Goal: Information Seeking & Learning: Learn about a topic

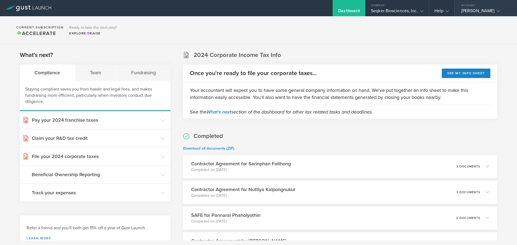
click at [480, 8] on div "[PERSON_NAME]" at bounding box center [484, 12] width 46 height 8
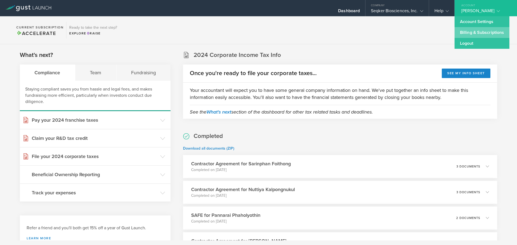
click at [470, 34] on link "Billing & Subscriptions" at bounding box center [482, 32] width 55 height 11
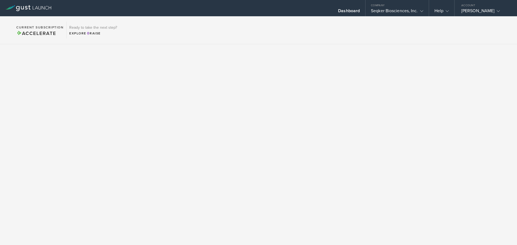
click at [42, 12] on div at bounding box center [28, 8] width 57 height 16
click at [42, 8] on icon at bounding box center [43, 7] width 3 height 3
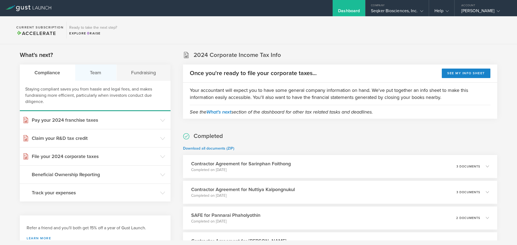
click at [109, 75] on div "Team" at bounding box center [95, 73] width 41 height 16
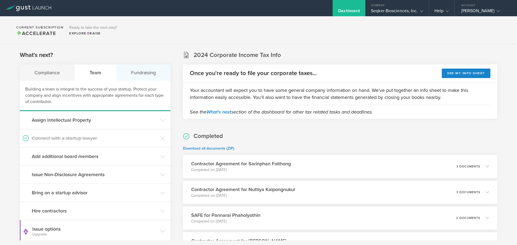
click at [132, 75] on div "Fundraising" at bounding box center [144, 73] width 54 height 16
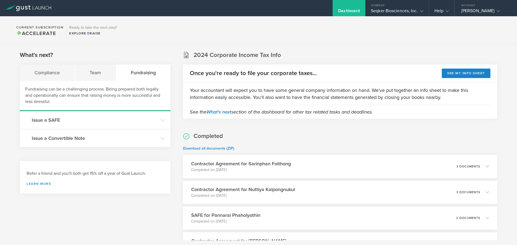
scroll to position [4, 0]
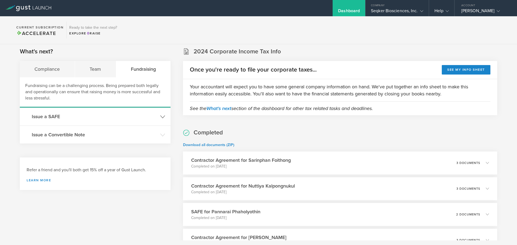
click at [149, 123] on header "Issue a SAFE" at bounding box center [95, 117] width 151 height 18
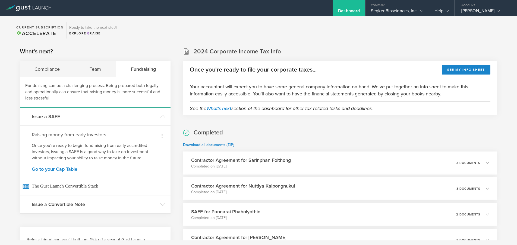
scroll to position [38, 0]
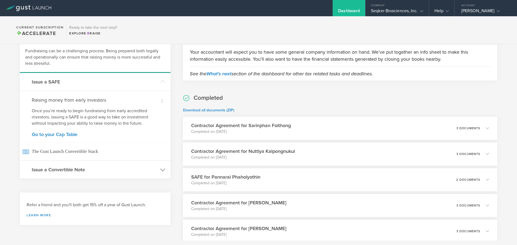
click at [160, 171] on icon at bounding box center [162, 170] width 5 height 5
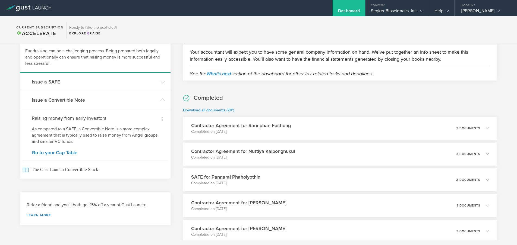
scroll to position [35, 0]
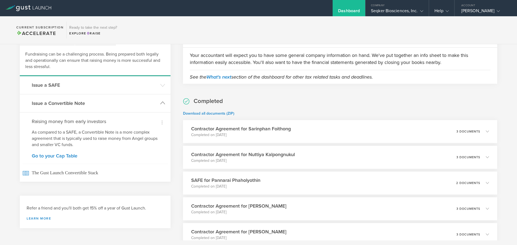
click at [160, 105] on icon at bounding box center [162, 103] width 5 height 5
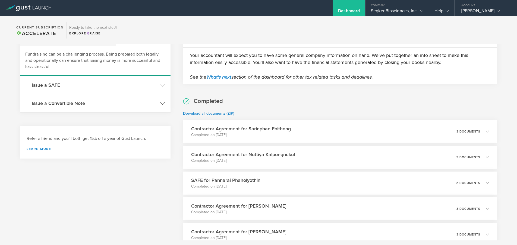
scroll to position [0, 0]
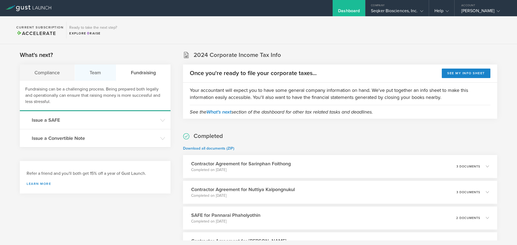
click at [105, 78] on div "Team" at bounding box center [95, 73] width 41 height 16
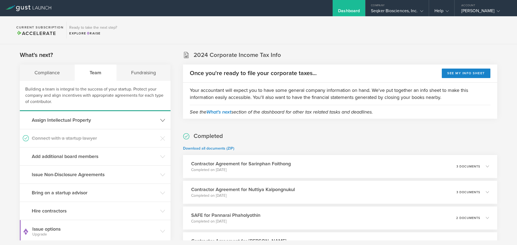
scroll to position [18, 0]
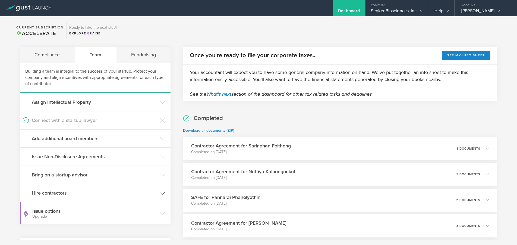
click at [137, 193] on h3 "Hire contractors" at bounding box center [95, 193] width 126 height 7
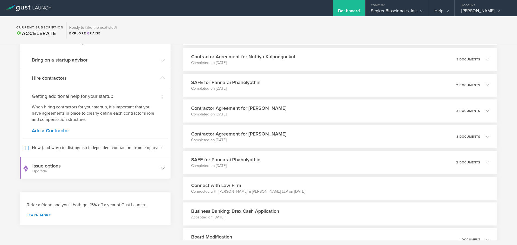
scroll to position [70, 0]
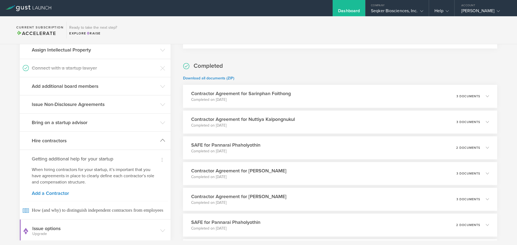
click at [145, 139] on h3 "Hire contractors" at bounding box center [95, 140] width 126 height 7
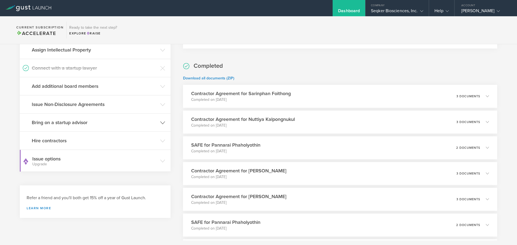
click at [142, 121] on h3 "Bring on a startup advisor" at bounding box center [95, 122] width 126 height 7
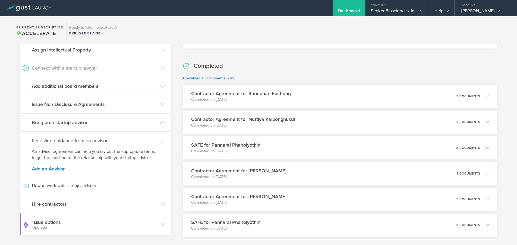
click at [142, 121] on h3 "Bring on a startup advisor" at bounding box center [95, 122] width 126 height 7
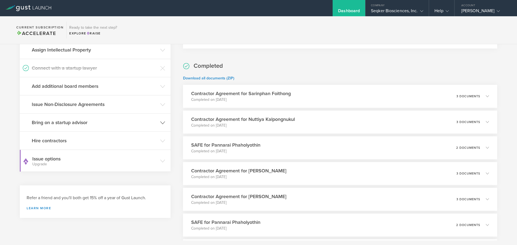
click at [142, 121] on h3 "Bring on a startup advisor" at bounding box center [95, 122] width 126 height 7
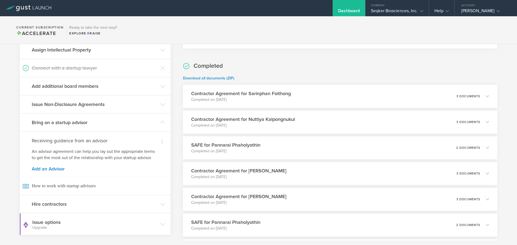
click at [177, 171] on div "What's next? Compliance Team Fundraising Building a team is integral to the suc…" at bounding box center [258, 225] width 517 height 503
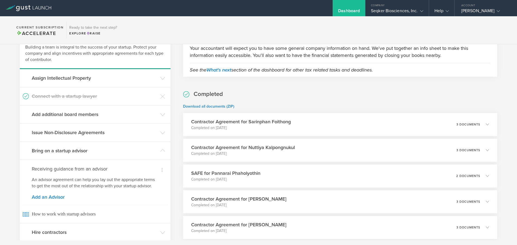
scroll to position [0, 0]
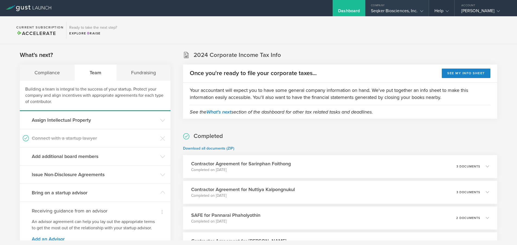
click at [407, 13] on div "Seqker Biosciences, Inc." at bounding box center [397, 12] width 52 height 8
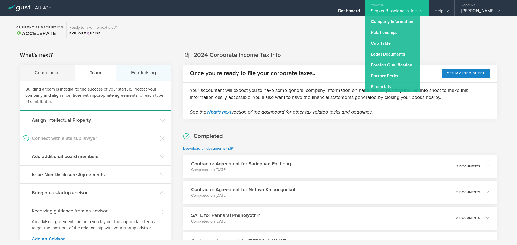
click at [120, 72] on div "Fundraising" at bounding box center [144, 73] width 54 height 16
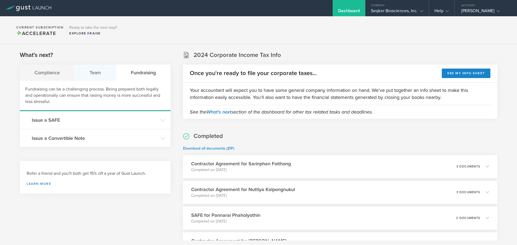
click at [88, 74] on div "Team" at bounding box center [95, 73] width 41 height 16
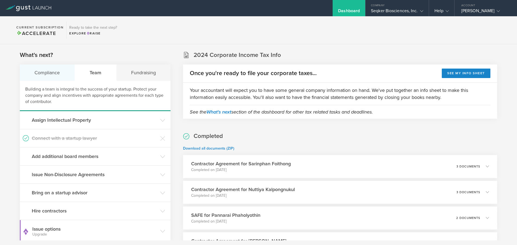
click at [53, 76] on div "Compliance" at bounding box center [47, 73] width 55 height 16
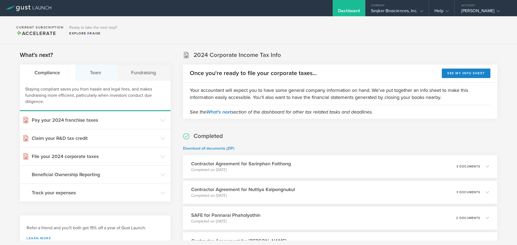
click at [89, 78] on div "Team" at bounding box center [95, 73] width 41 height 16
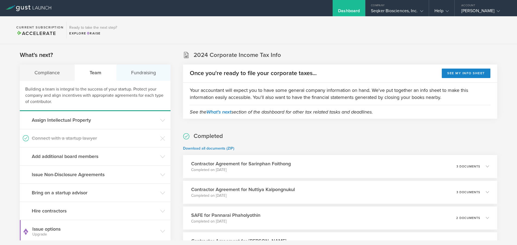
click at [136, 77] on div "Fundraising" at bounding box center [144, 73] width 54 height 16
